Goal: Information Seeking & Learning: Learn about a topic

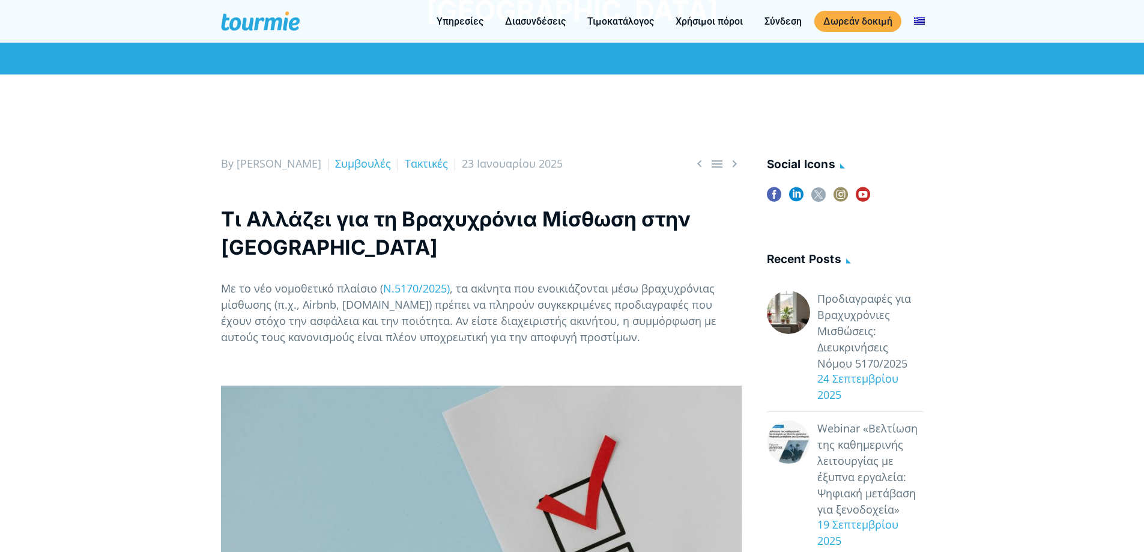
scroll to position [121, 0]
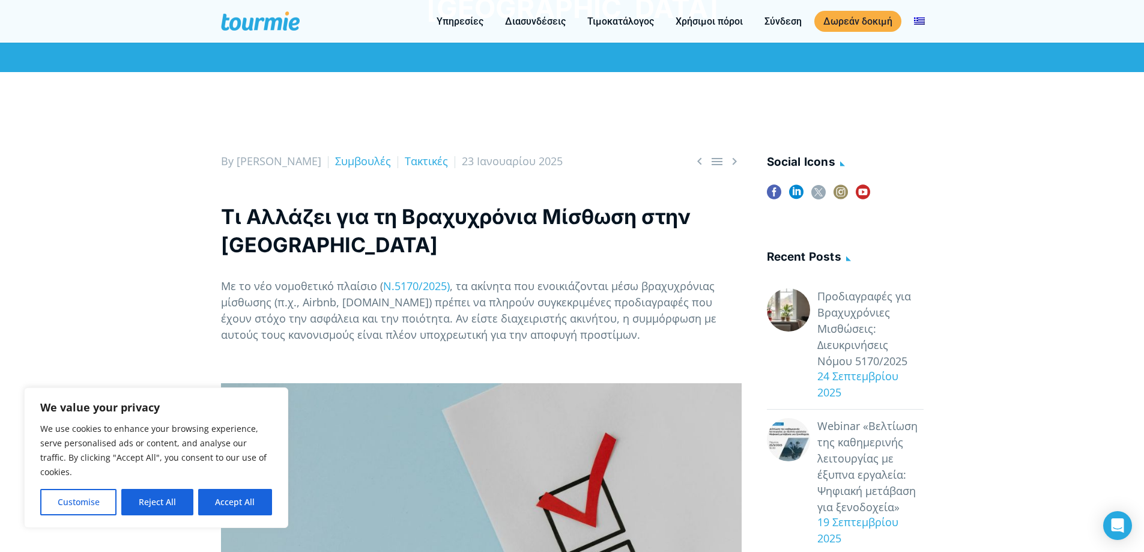
drag, startPoint x: 225, startPoint y: 503, endPoint x: 226, endPoint y: 494, distance: 9.0
click at [226, 503] on button "Accept All" at bounding box center [235, 502] width 74 height 26
checkbox input "true"
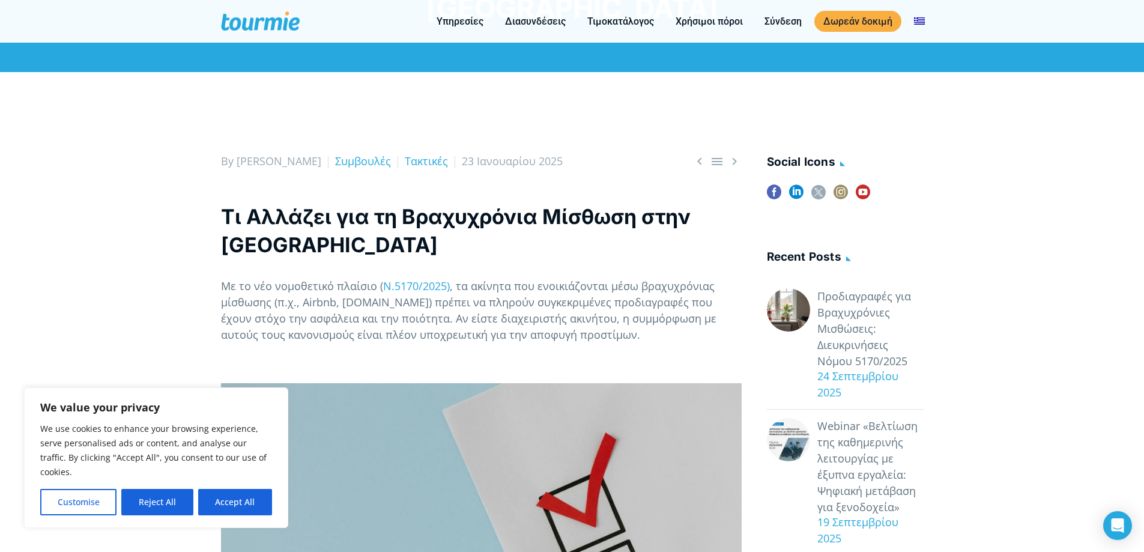
checkbox input "true"
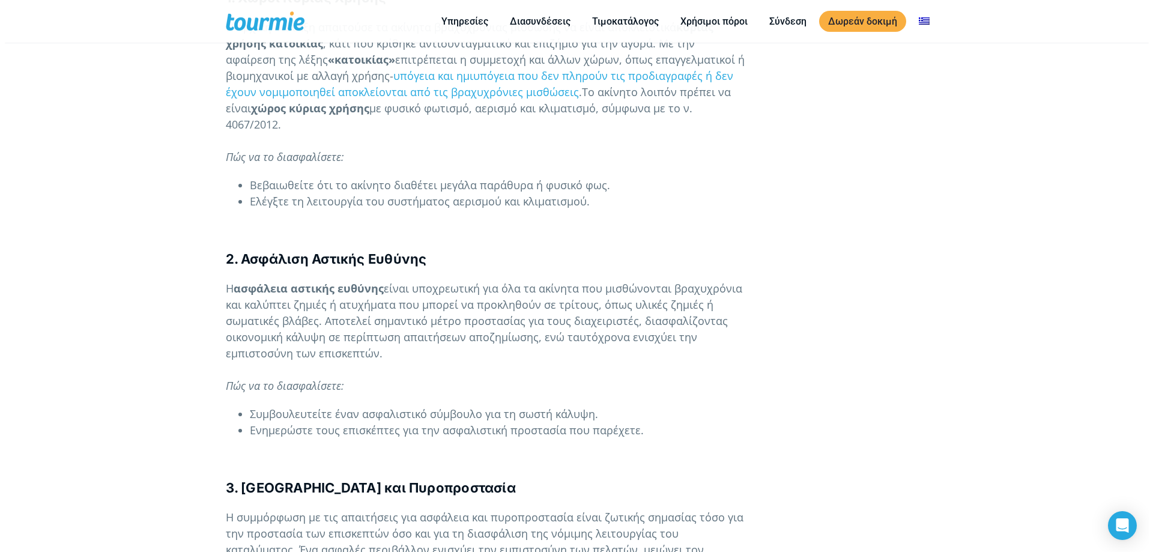
scroll to position [979, 0]
